Goal: Information Seeking & Learning: Learn about a topic

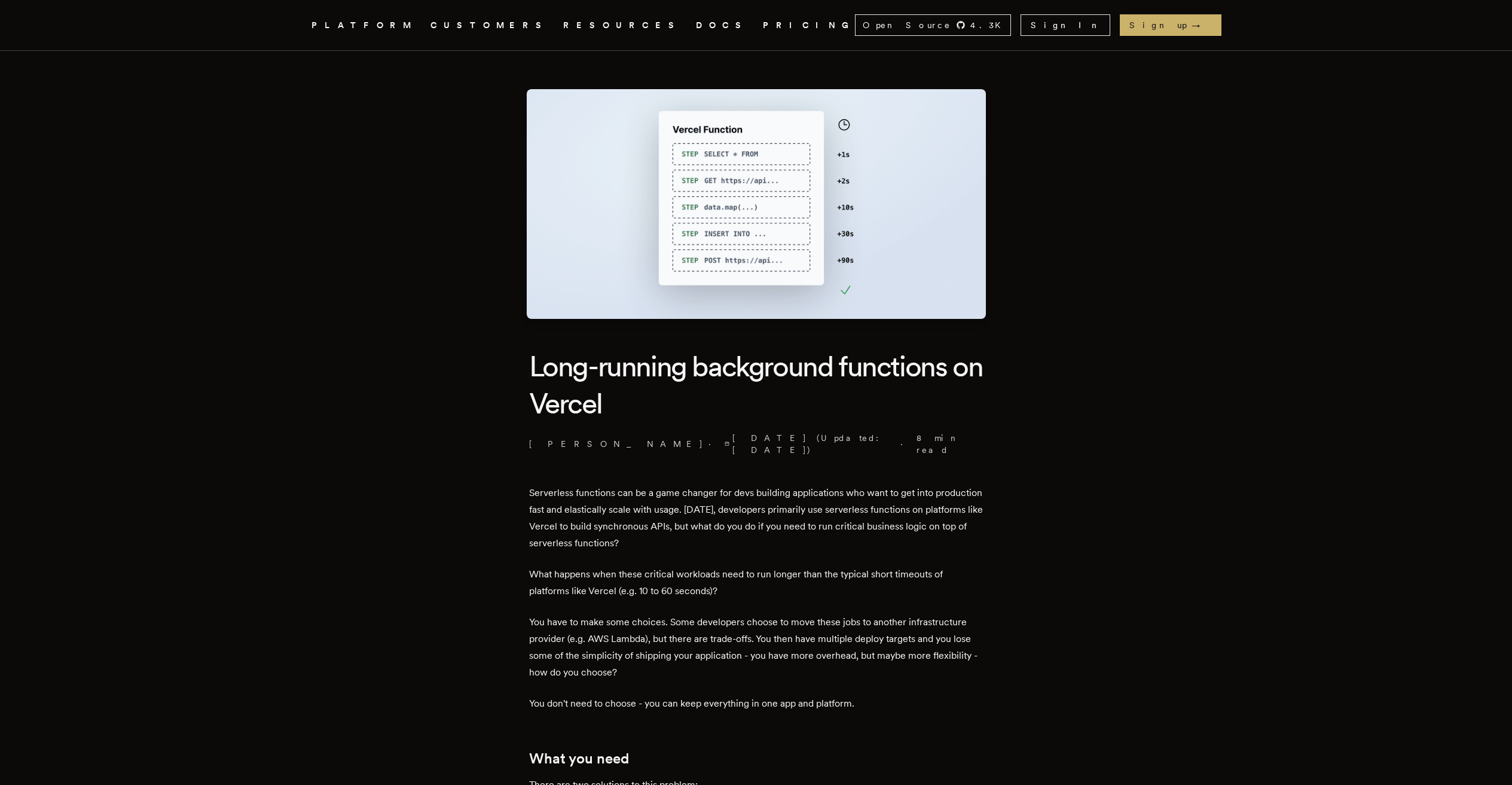
scroll to position [242, 0]
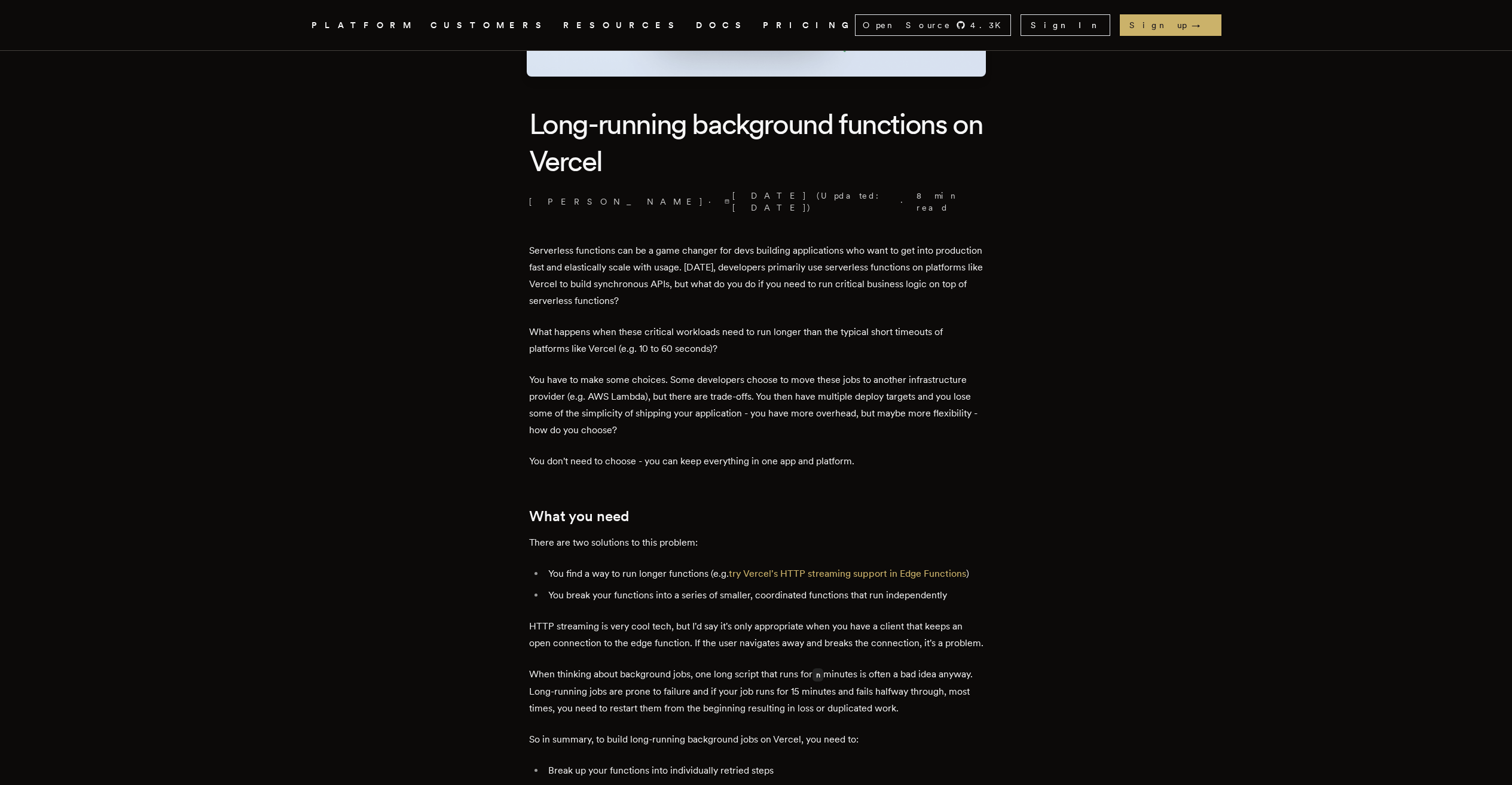
click at [538, 325] on p "What happens when these critical workloads need to run longer than the typical …" at bounding box center [756, 340] width 454 height 33
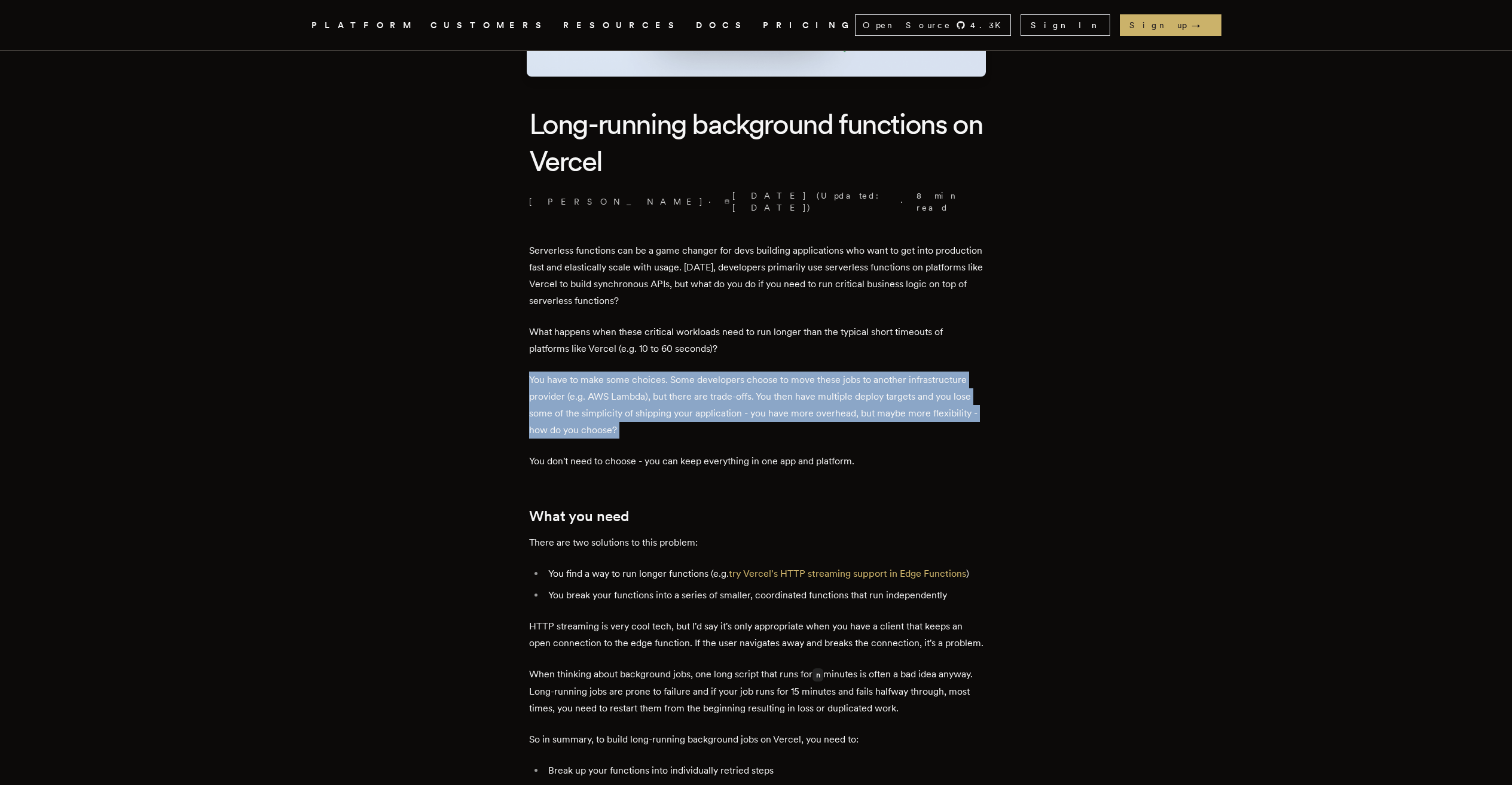
click at [545, 371] on p "You have to make some choices. Some developers choose to move these jobs to ano…" at bounding box center [756, 405] width 454 height 67
